Goal: Task Accomplishment & Management: Complete application form

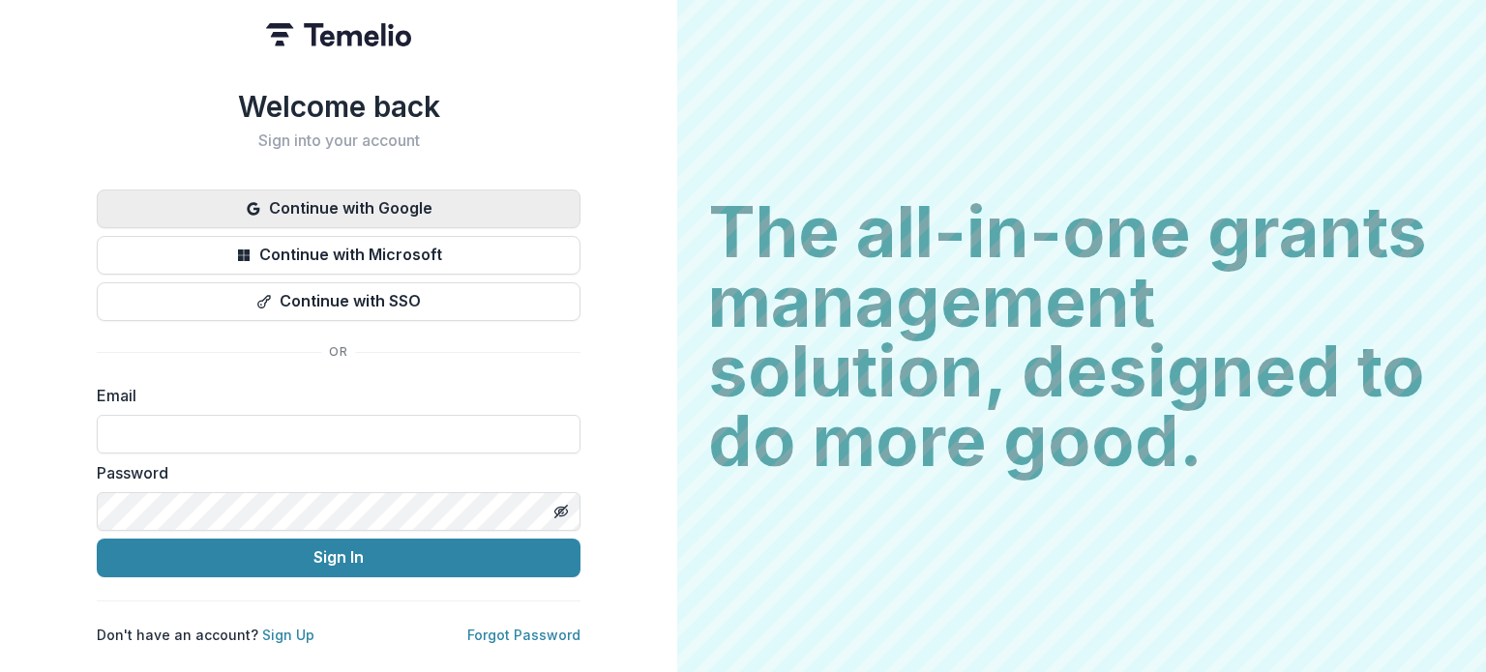
click at [327, 197] on button "Continue with Google" at bounding box center [339, 209] width 484 height 39
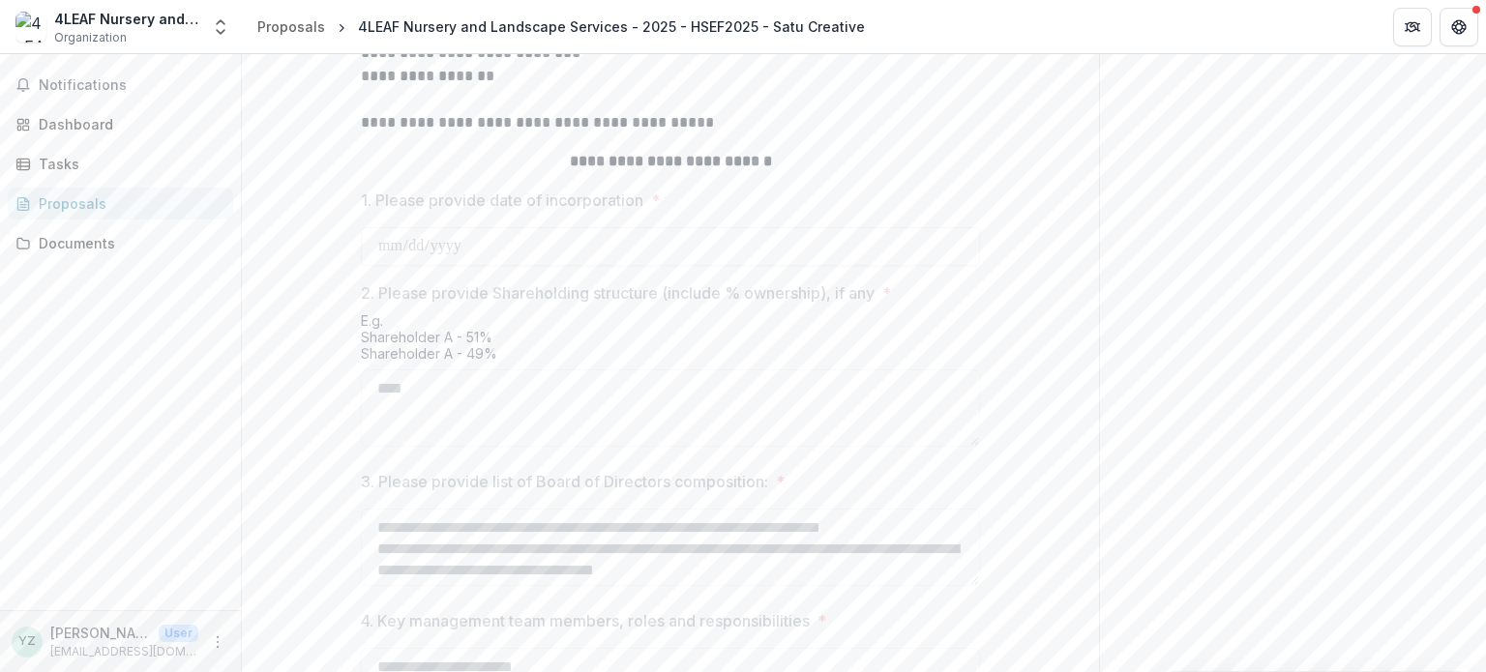
scroll to position [501, 0]
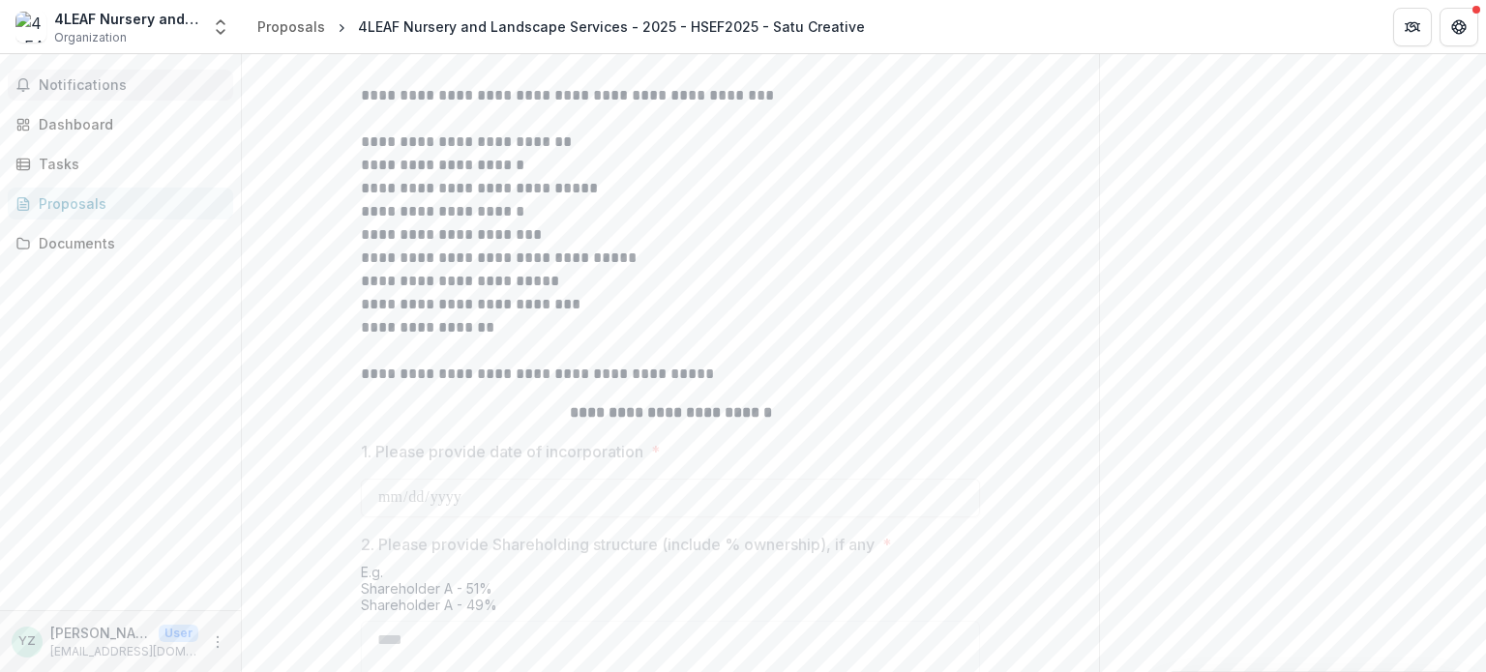
click at [108, 74] on button "Notifications" at bounding box center [120, 85] width 225 height 31
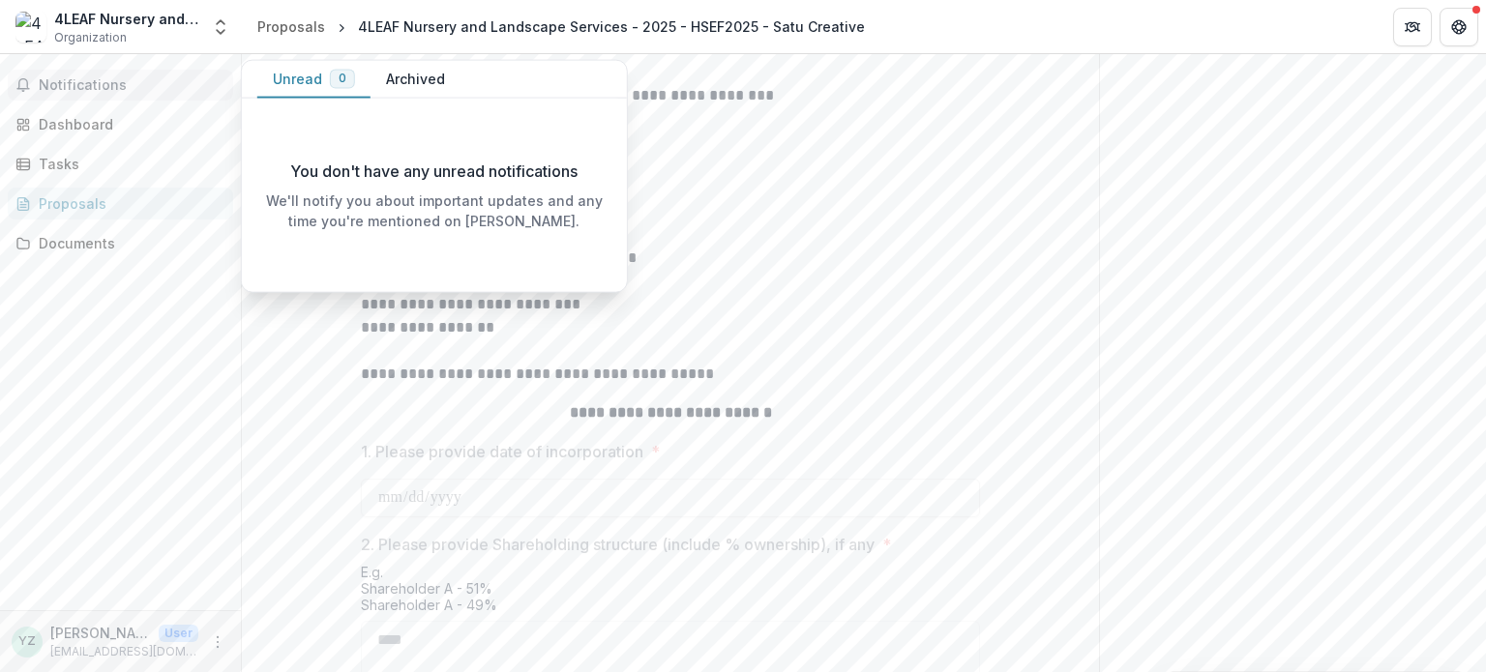
click at [809, 200] on p "**********" at bounding box center [670, 188] width 619 height 23
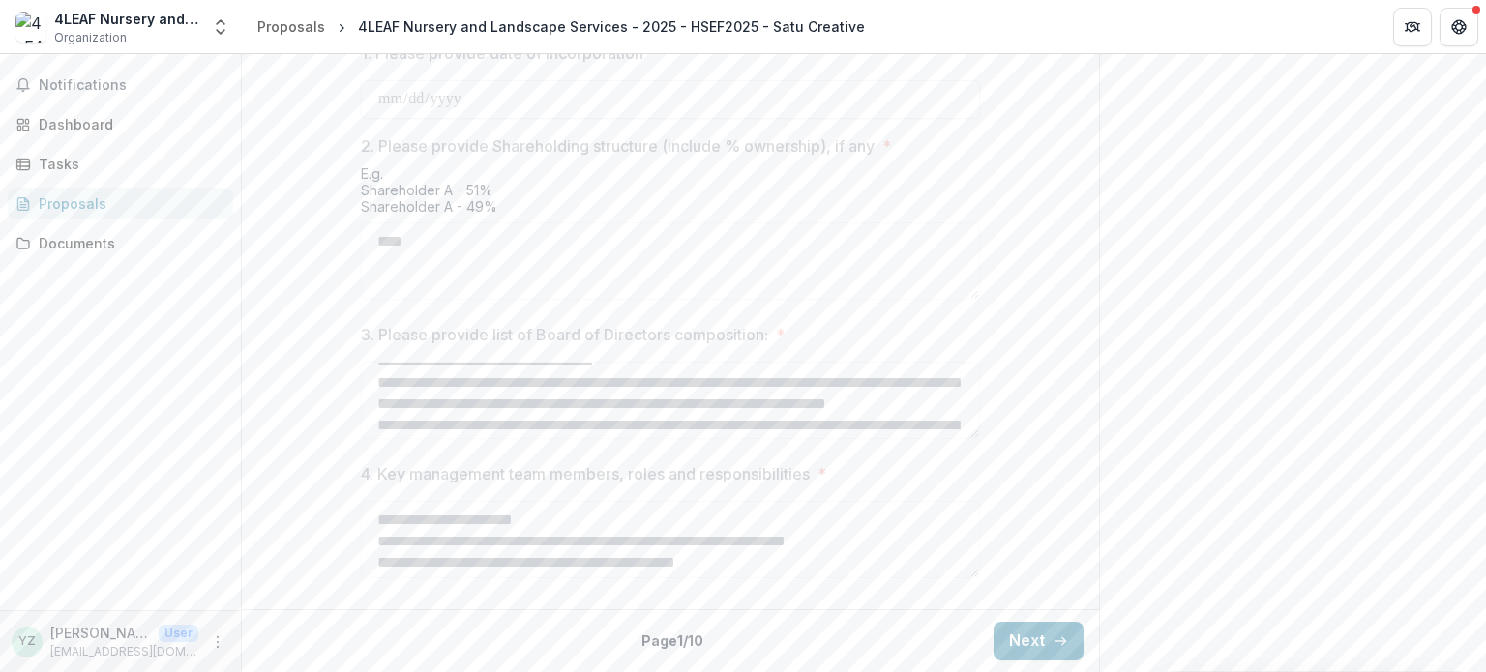
scroll to position [109, 0]
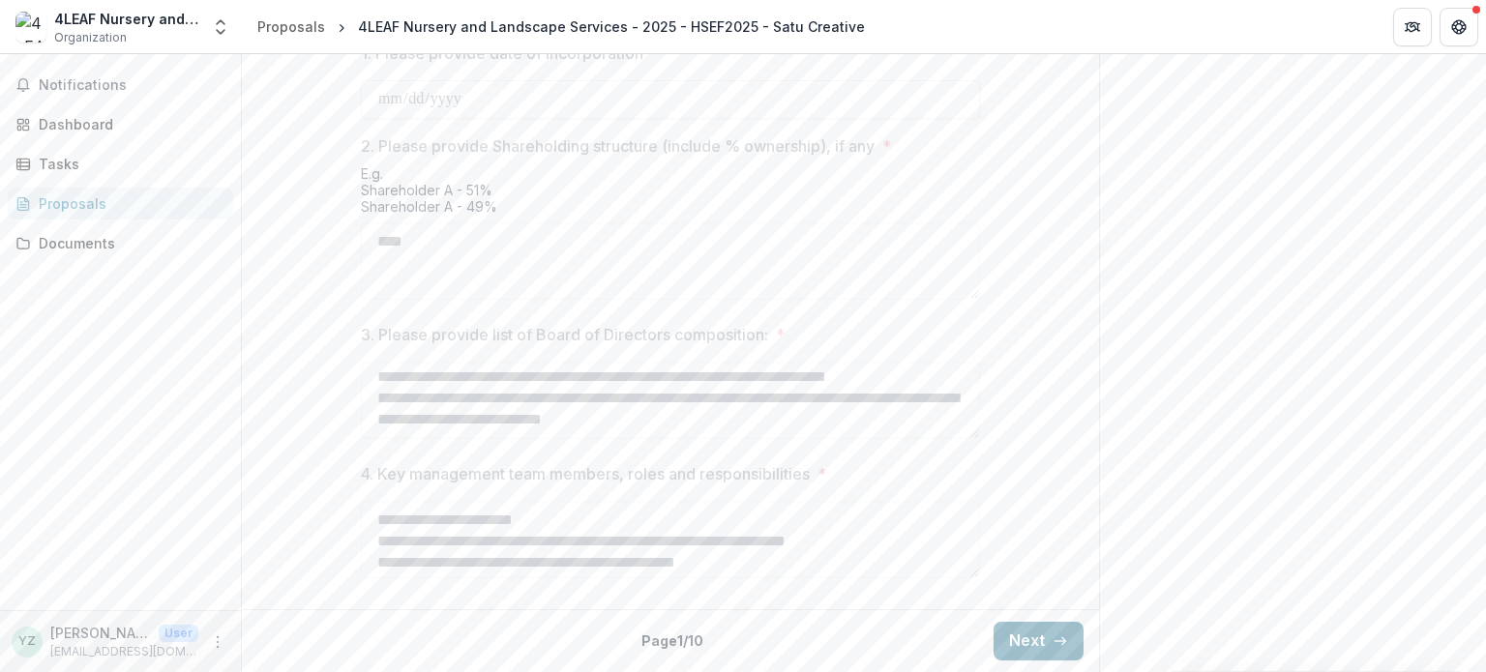
click at [1025, 647] on button "Next" at bounding box center [1038, 641] width 90 height 39
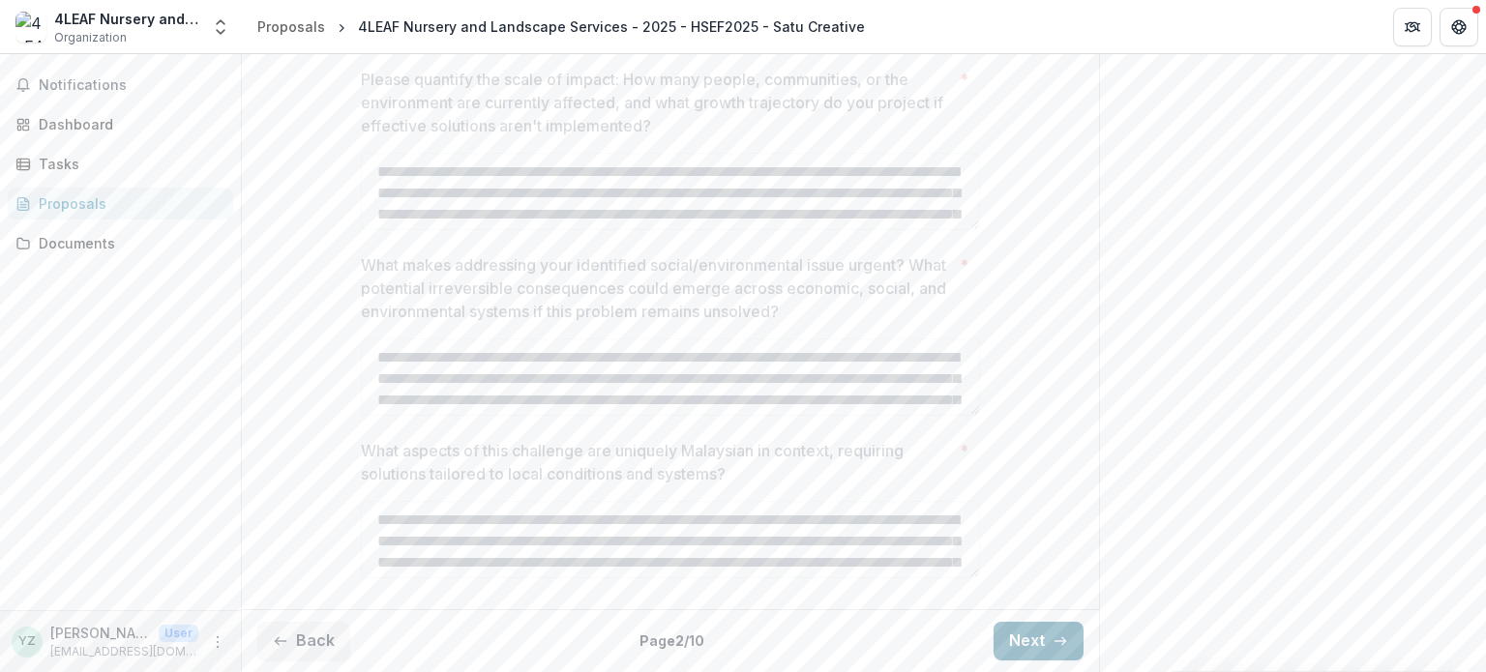
scroll to position [917, 0]
click at [1030, 635] on button "Next" at bounding box center [1038, 641] width 90 height 39
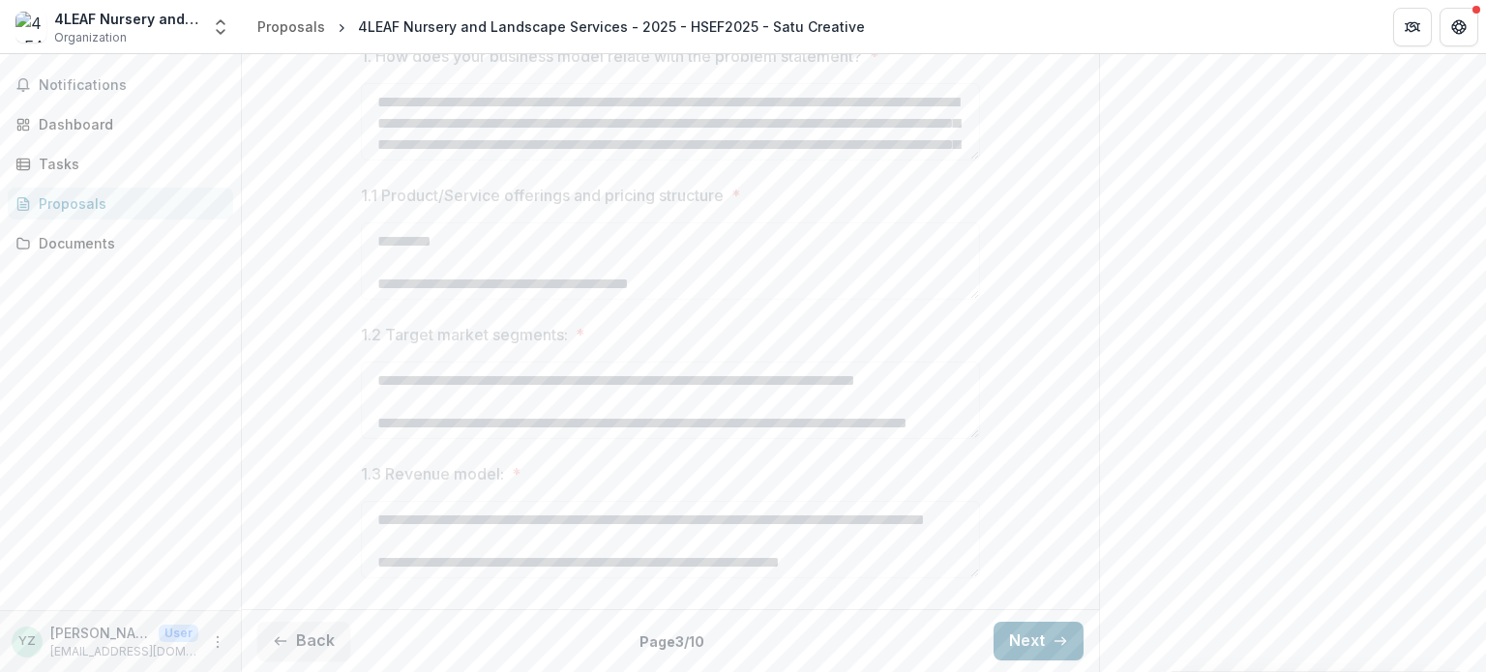
click at [1030, 635] on button "Next" at bounding box center [1038, 641] width 90 height 39
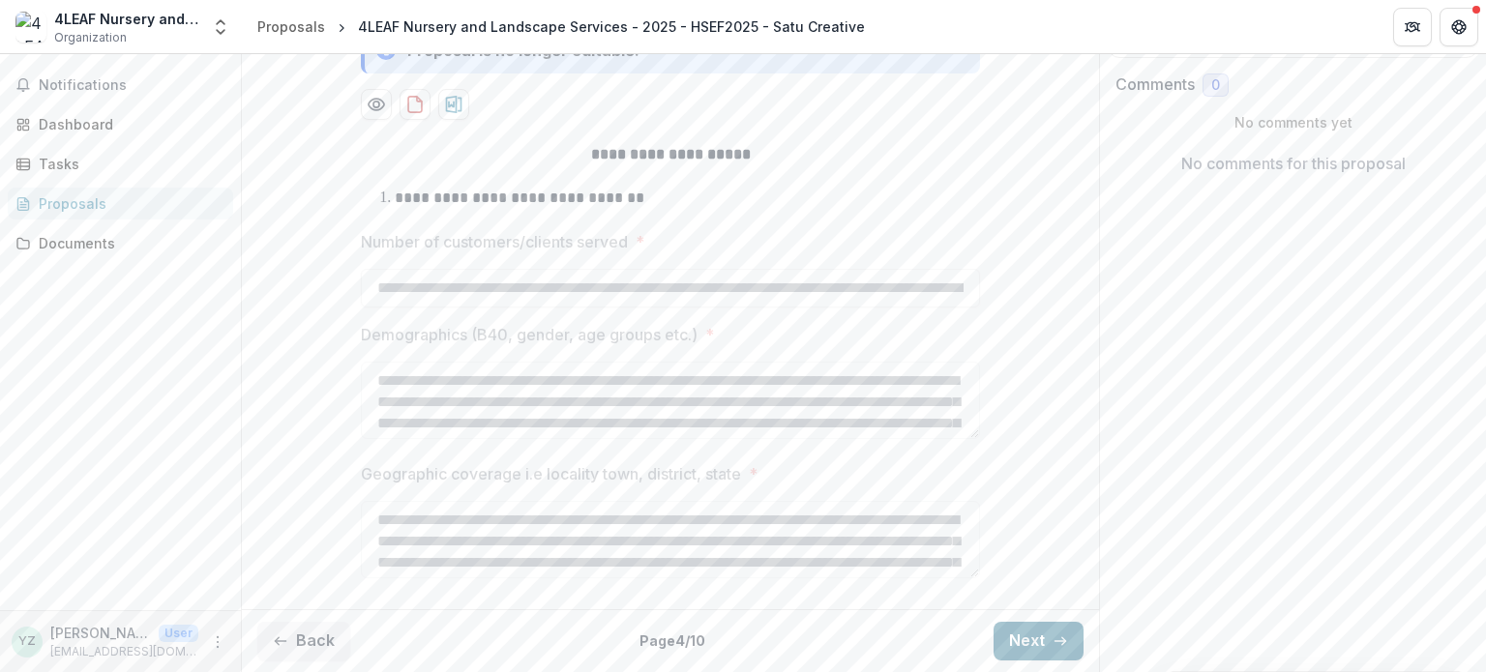
scroll to position [406, 0]
click at [1030, 635] on button "Next" at bounding box center [1038, 641] width 90 height 39
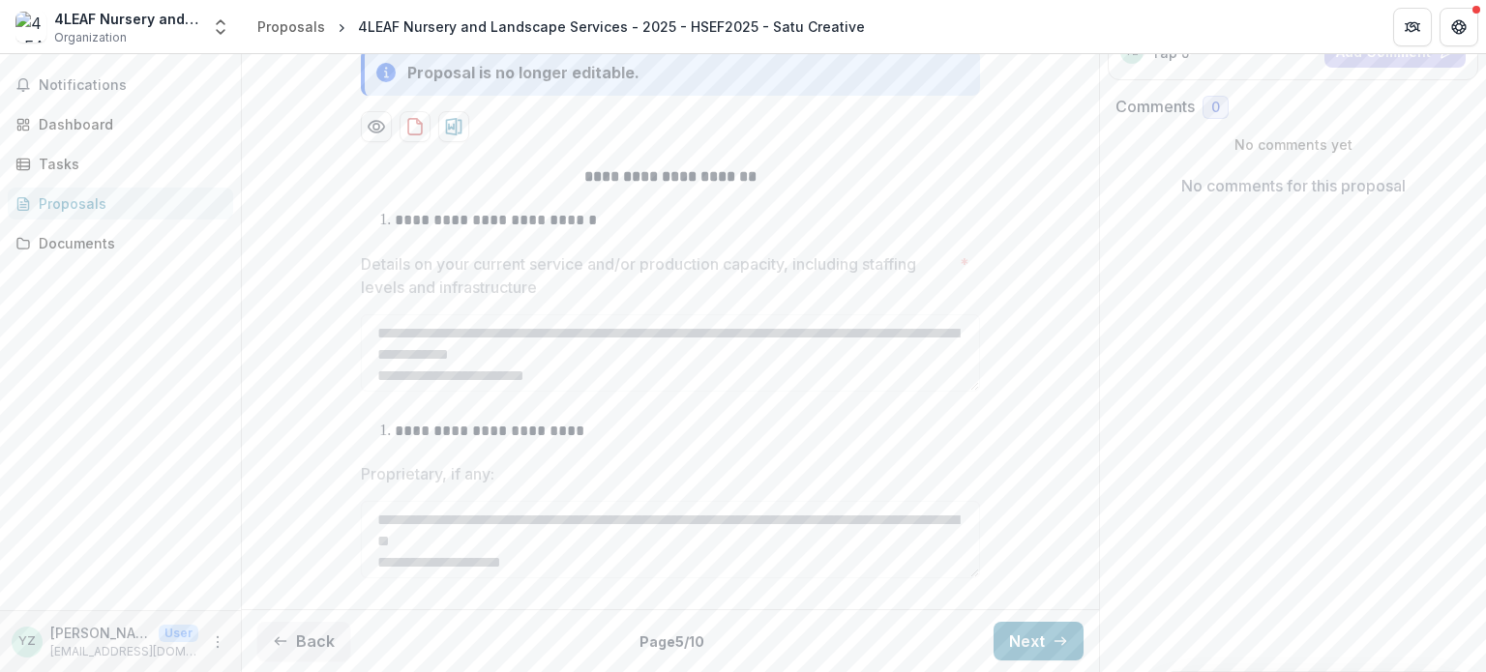
scroll to position [0, 0]
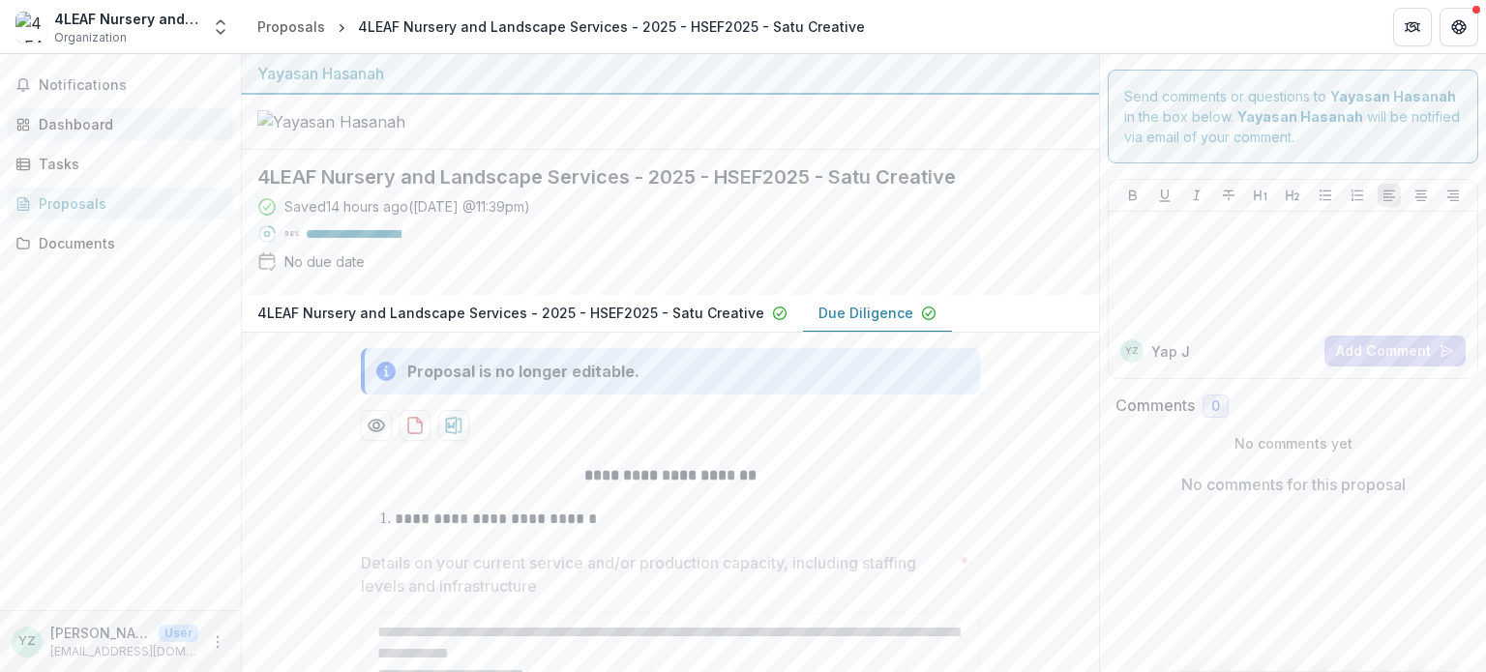
click at [71, 139] on link "Dashboard" at bounding box center [120, 124] width 225 height 32
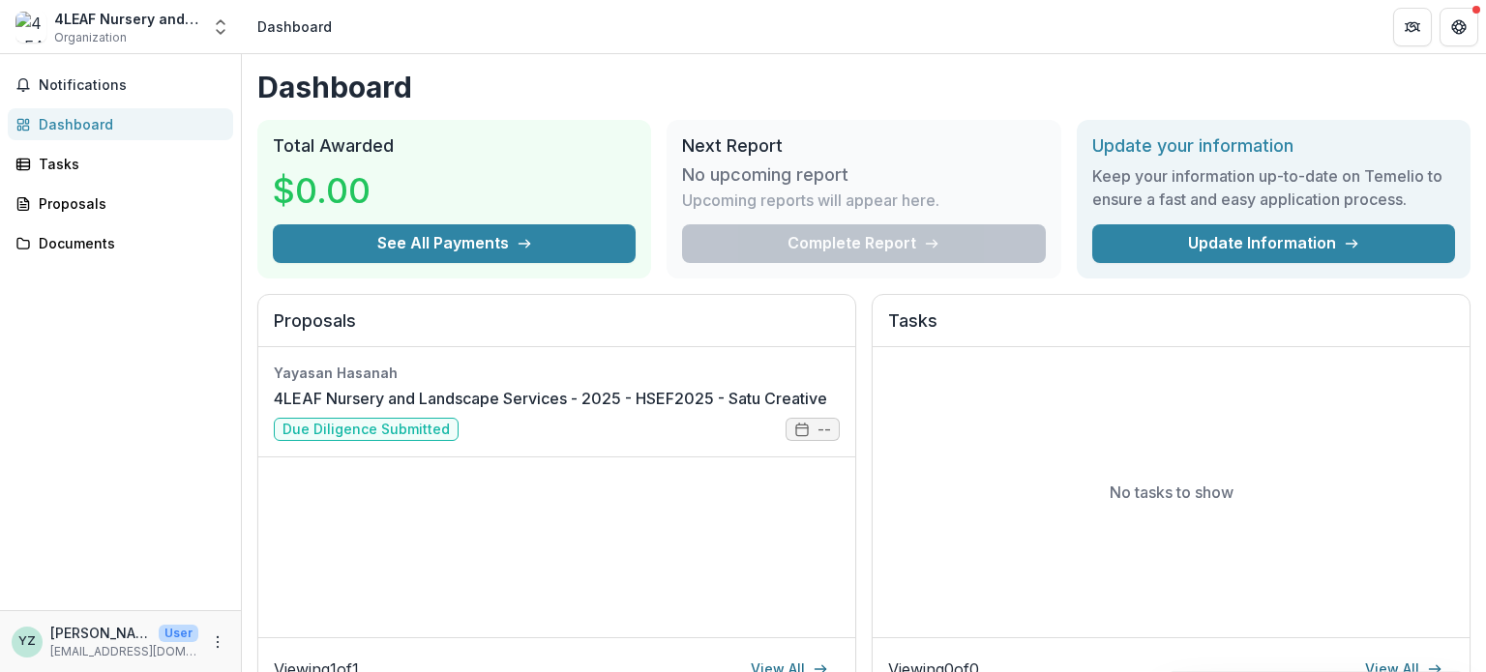
click at [805, 251] on div "Complete Report" at bounding box center [863, 243] width 363 height 39
click at [566, 288] on div "Dashboard Total Awarded $0.00 See All Payments Next Report No upcoming report U…" at bounding box center [864, 641] width 1244 height 1175
